Goal: Information Seeking & Learning: Learn about a topic

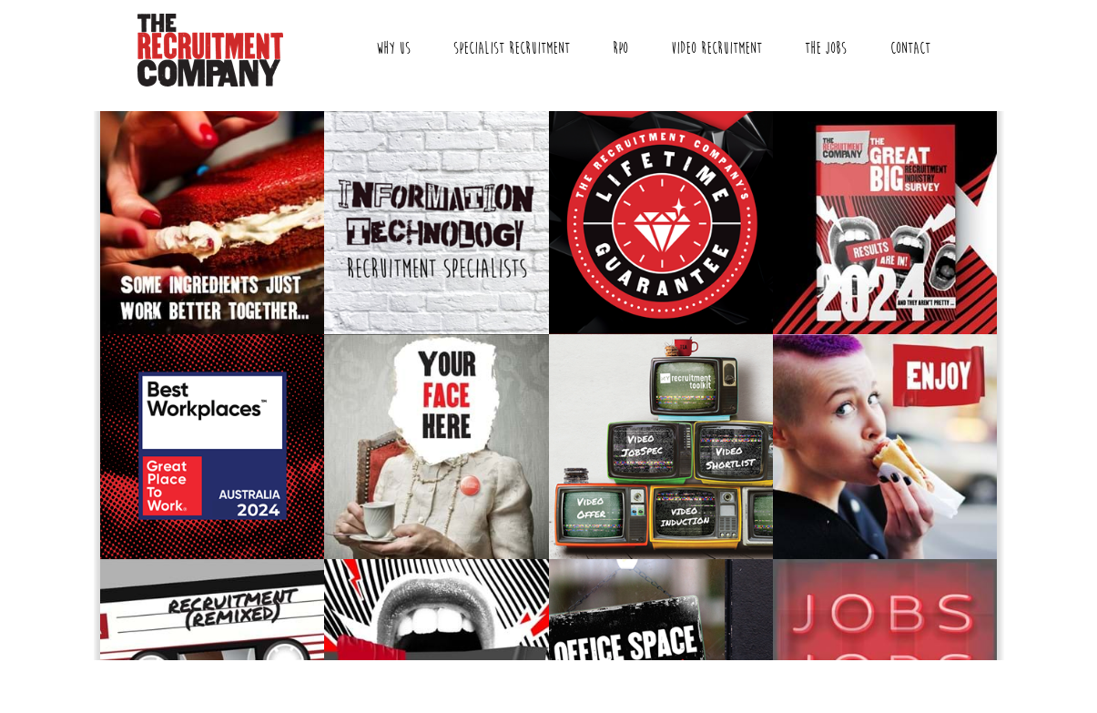
scroll to position [52, 0]
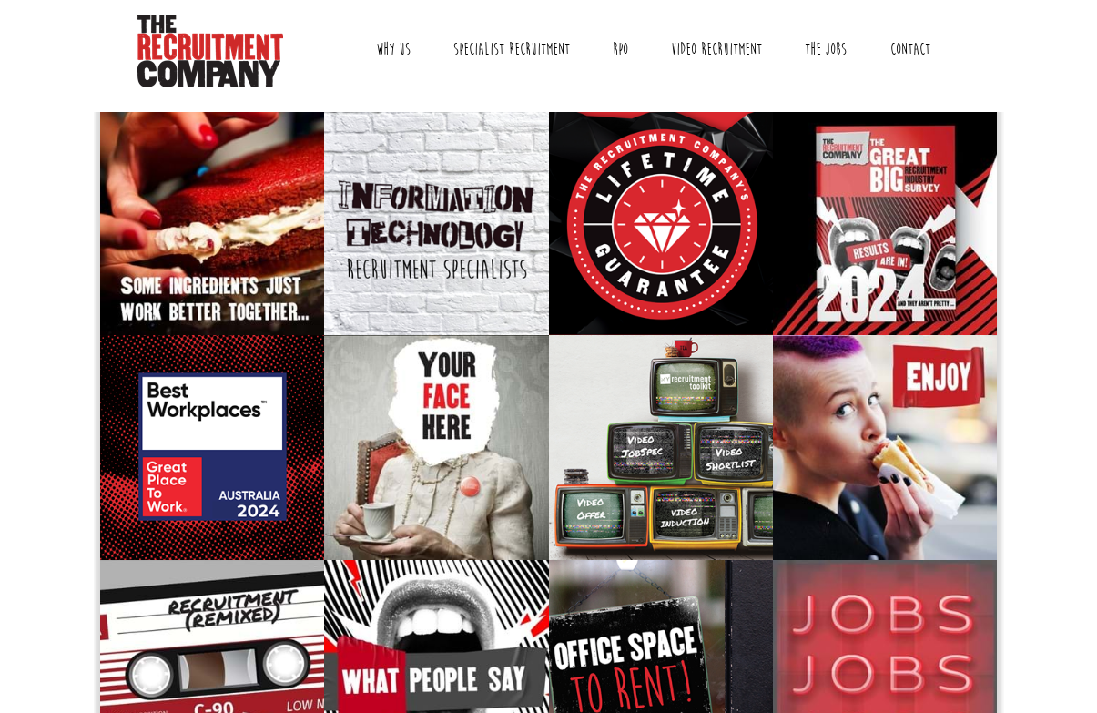
click at [826, 49] on link "The Jobs" at bounding box center [825, 49] width 69 height 46
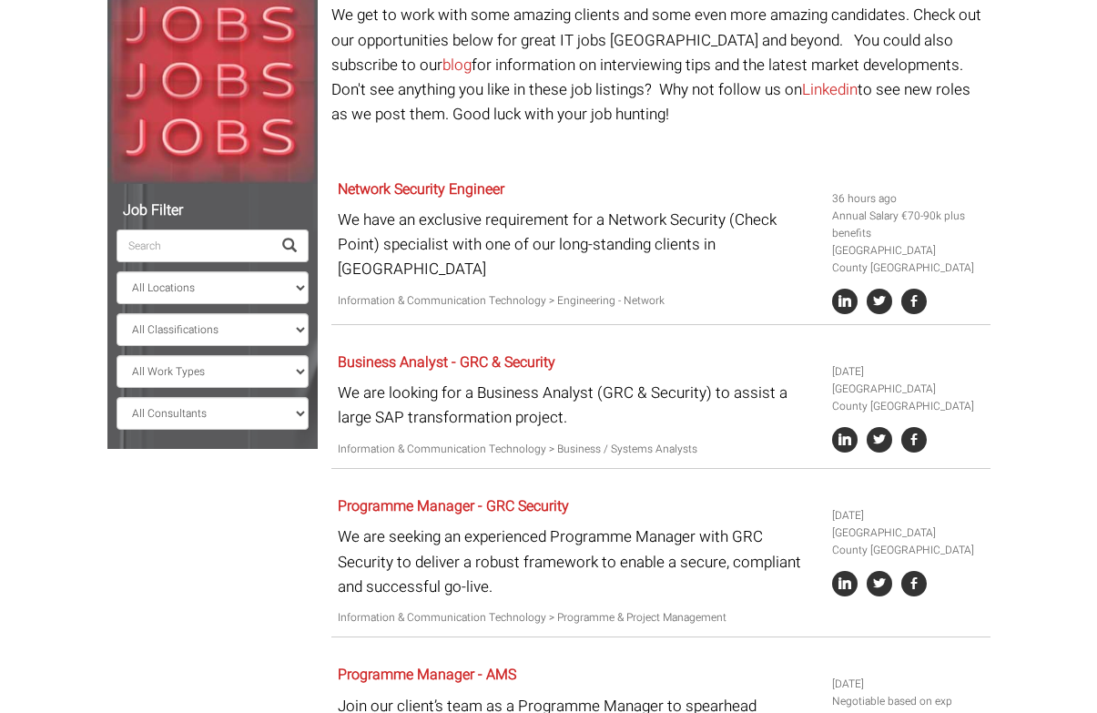
scroll to position [226, 0]
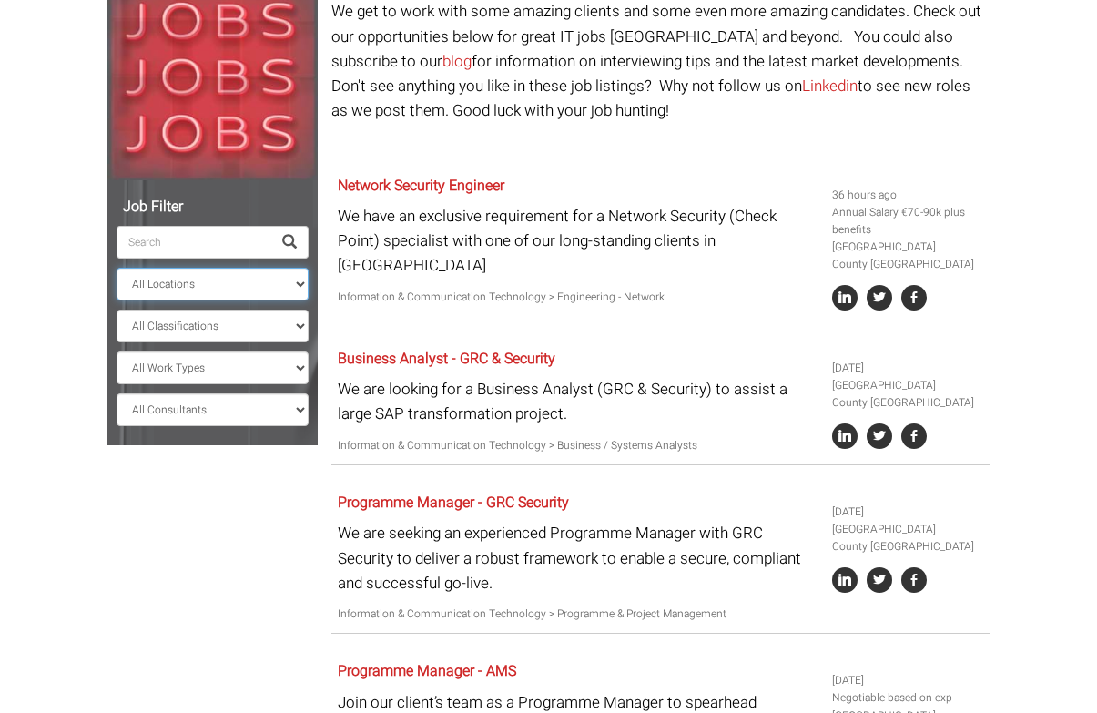
click at [266, 280] on select "All Locations [GEOGRAPHIC_DATA] [GEOGRAPHIC_DATA] [GEOGRAPHIC_DATA] [GEOGRAPHIC…" at bounding box center [213, 284] width 192 height 33
select select "[GEOGRAPHIC_DATA]"
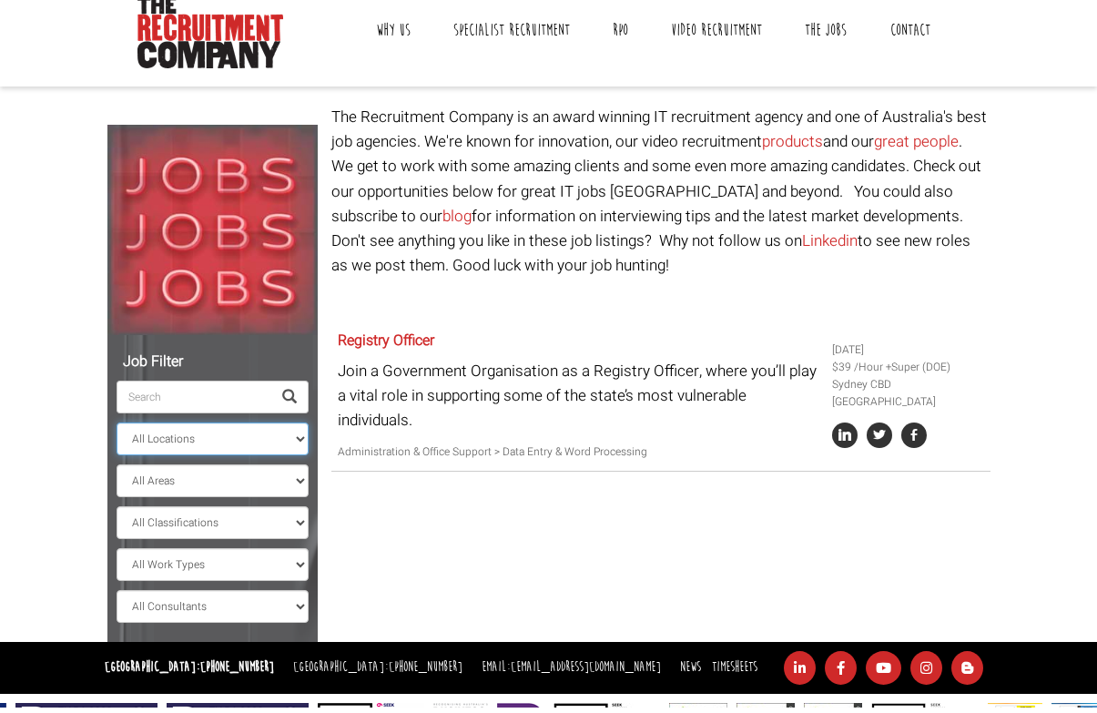
scroll to position [65, 0]
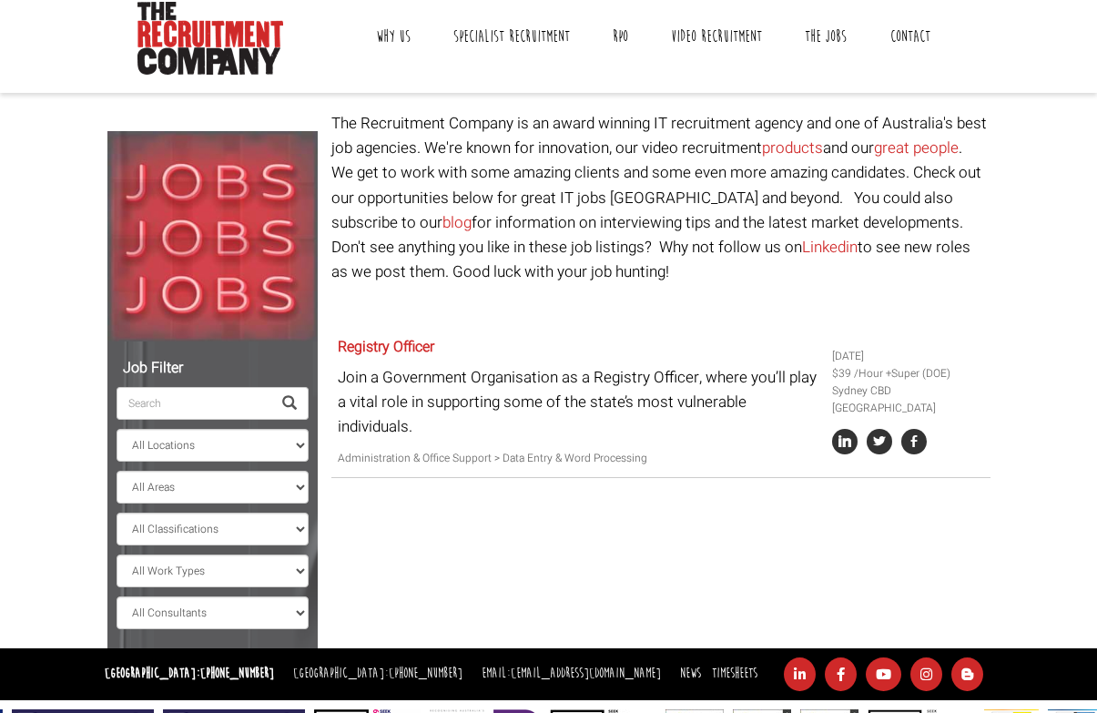
click at [277, 565] on select "All Work Types Full Time Part Time Casual Contract / Temp" at bounding box center [213, 570] width 192 height 33
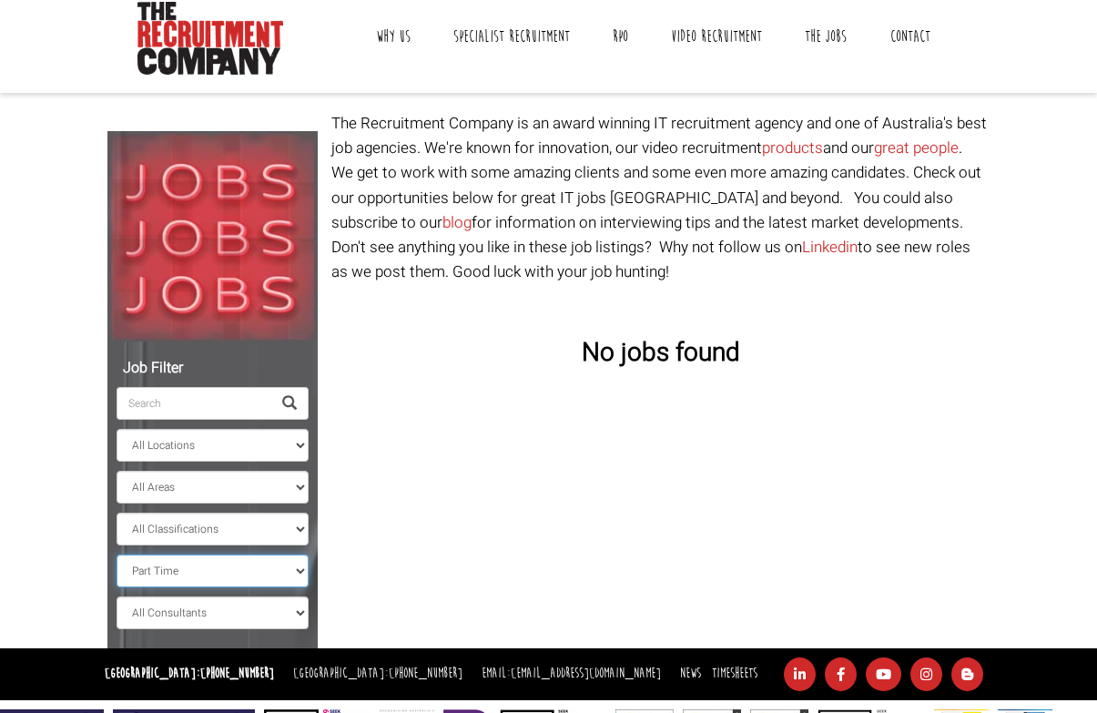
click at [287, 579] on select "All Work Types Full Time Part Time Casual Contract / Temp" at bounding box center [213, 570] width 192 height 33
select select "Casual"
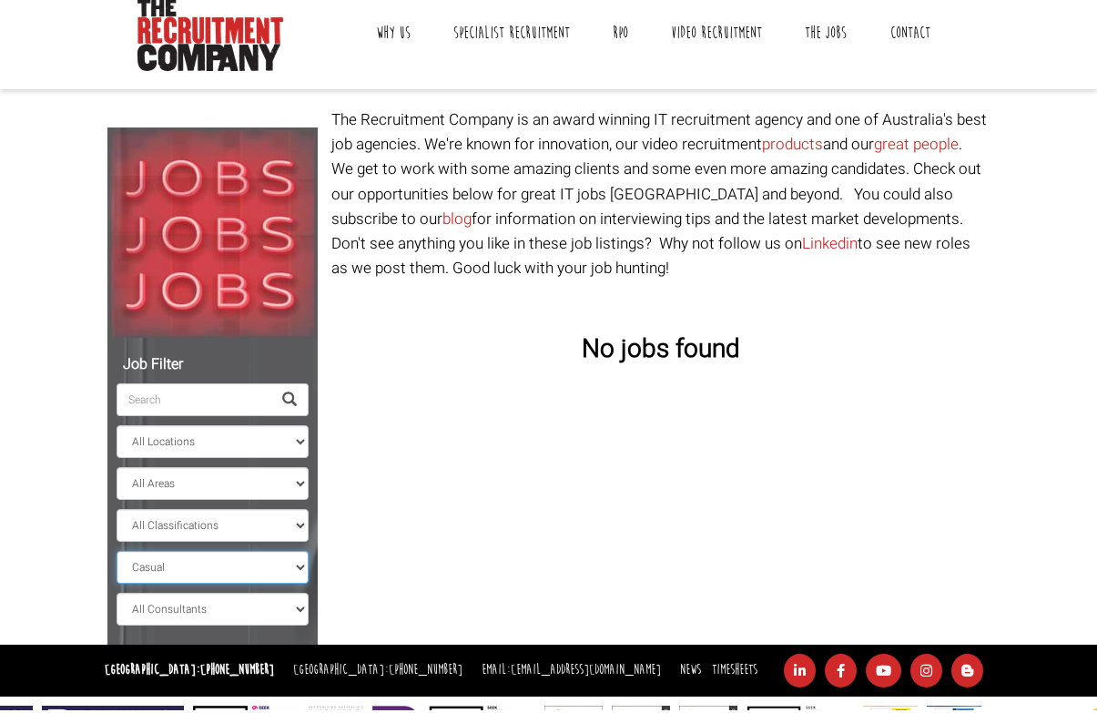
scroll to position [65, 0]
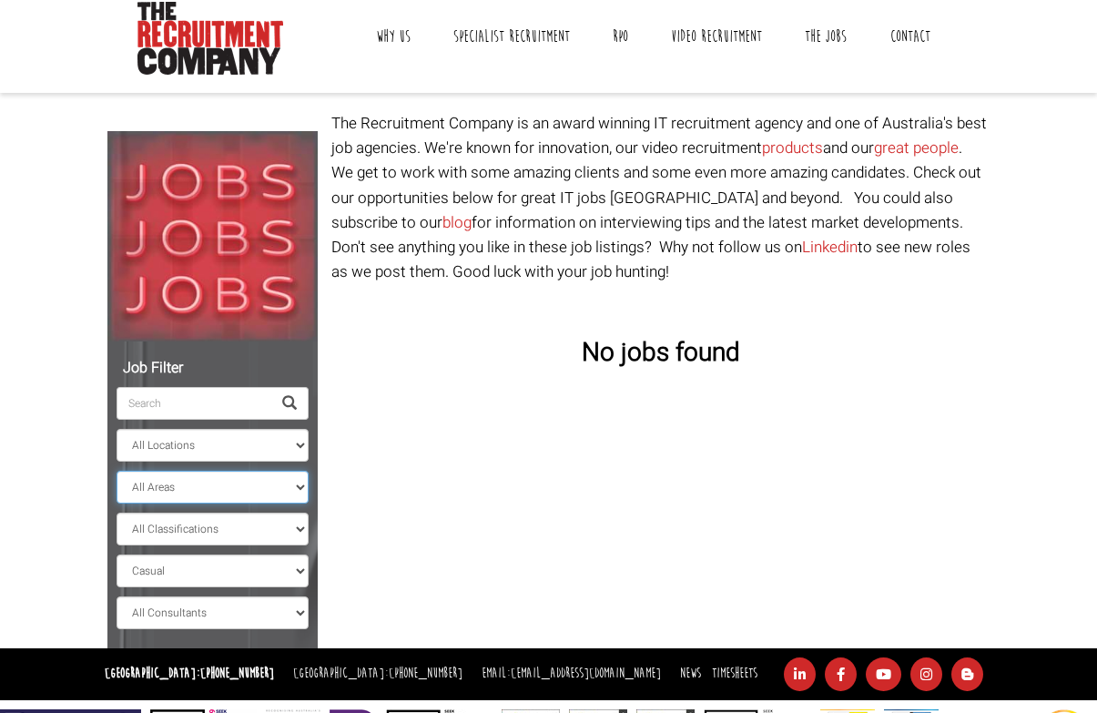
click at [293, 483] on select "All Areas" at bounding box center [213, 487] width 192 height 33
